Goal: Find specific page/section: Find specific page/section

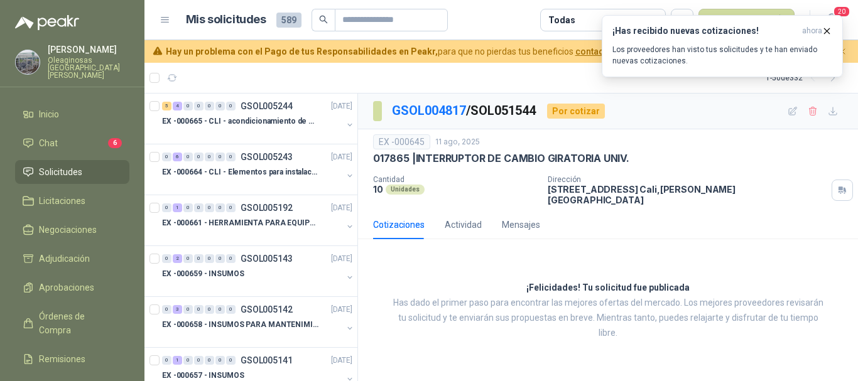
click at [826, 31] on icon "button" at bounding box center [826, 31] width 11 height 11
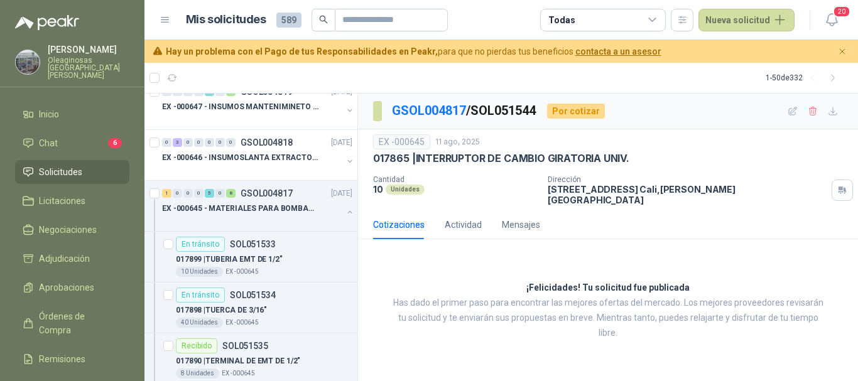
click at [490, 24] on article "Mis solicitudes 589 Todas Nueva solicitud" at bounding box center [490, 20] width 609 height 23
click at [67, 58] on p "Oleaginosas [GEOGRAPHIC_DATA][PERSON_NAME]" at bounding box center [89, 68] width 82 height 23
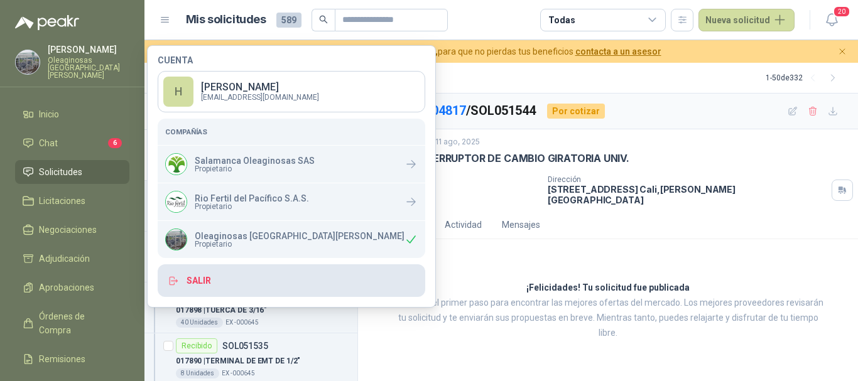
click at [203, 279] on button "Salir" at bounding box center [291, 280] width 267 height 33
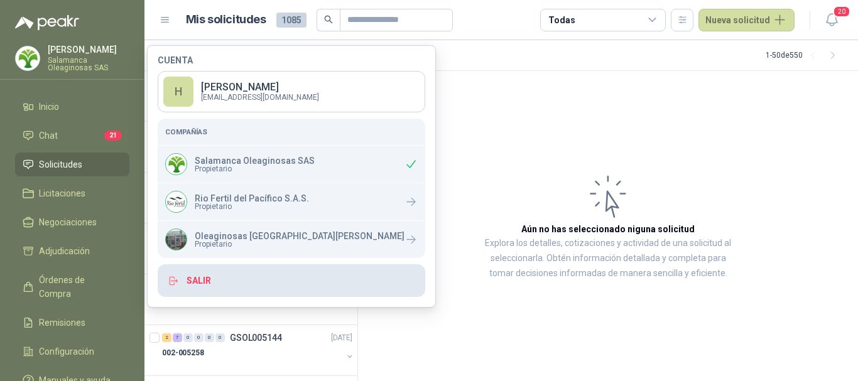
click at [203, 276] on button "Salir" at bounding box center [291, 280] width 267 height 33
